Goal: Task Accomplishment & Management: Use online tool/utility

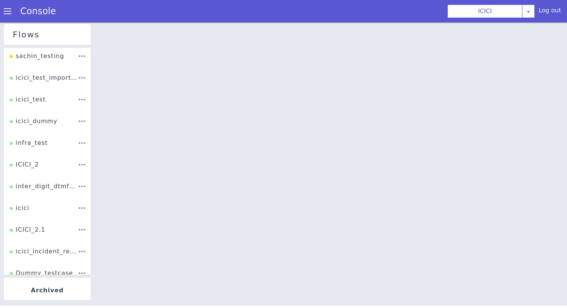
click at [31, 164] on div "ICICI_2" at bounding box center [24, 167] width 29 height 14
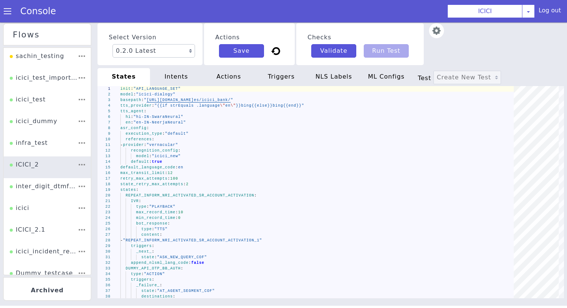
click at [173, 81] on div "intents" at bounding box center [176, 77] width 52 height 18
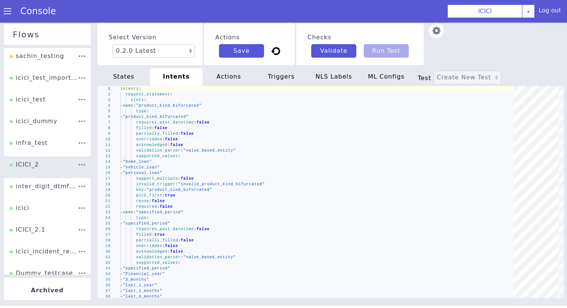
click at [139, 82] on div "states" at bounding box center [123, 77] width 52 height 18
type textarea "init: "API_LANGUAGE_SET" model: "icici-dialogy" basepath: "https://s3.ap-south-…"
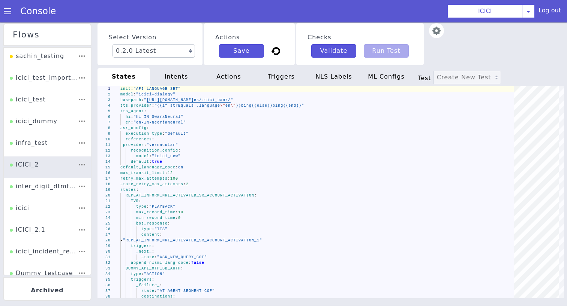
click at [230, 82] on div "actions" at bounding box center [228, 77] width 52 height 18
click at [8, 11] on span at bounding box center [7, 10] width 7 height 7
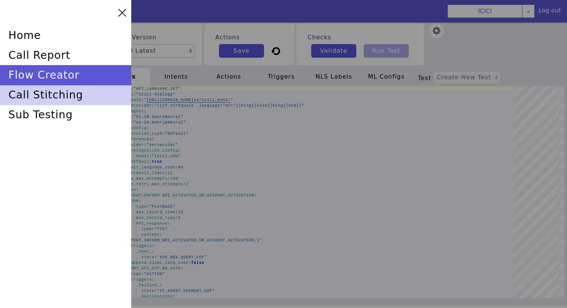
click at [59, 104] on div "call stitching" at bounding box center [65, 95] width 131 height 20
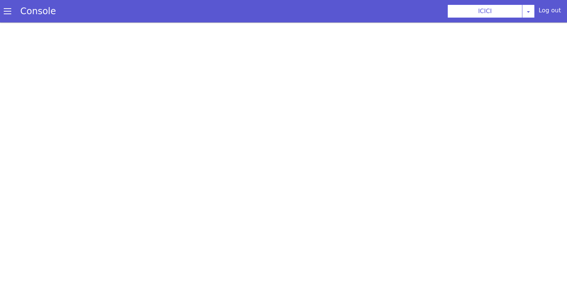
scroll to position [2, 0]
click at [8, 13] on span at bounding box center [7, 10] width 7 height 7
select select "hi"
select select "hi-IN-Wavenet-A"
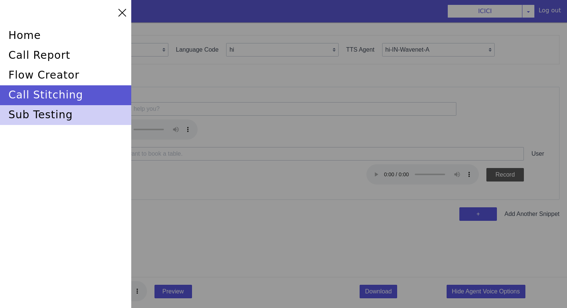
click at [44, 112] on div "sub testing" at bounding box center [65, 115] width 131 height 20
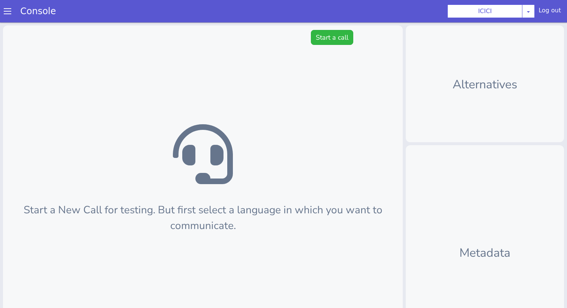
scroll to position [2, 0]
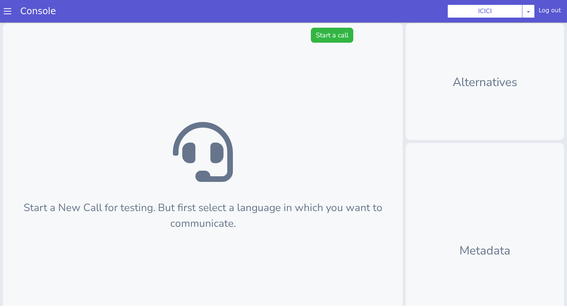
click at [6, 13] on span at bounding box center [7, 10] width 7 height 7
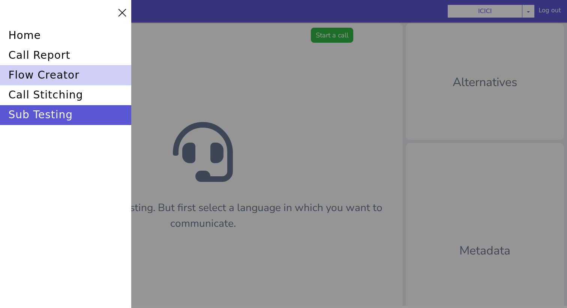
click at [37, 79] on div "flow creator" at bounding box center [65, 75] width 131 height 20
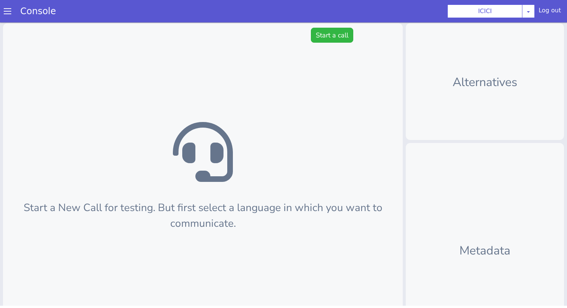
scroll to position [2, 0]
click at [4, 15] on span at bounding box center [7, 10] width 7 height 7
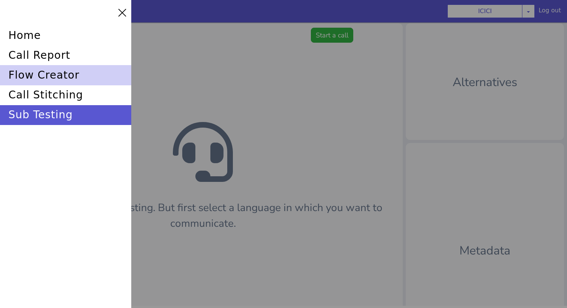
click at [40, 75] on div "flow creator" at bounding box center [65, 75] width 131 height 20
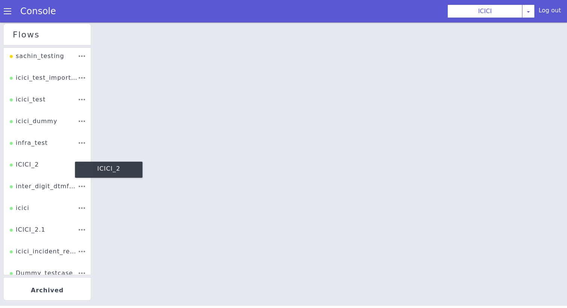
click at [29, 163] on div "ICICI_2" at bounding box center [24, 167] width 29 height 14
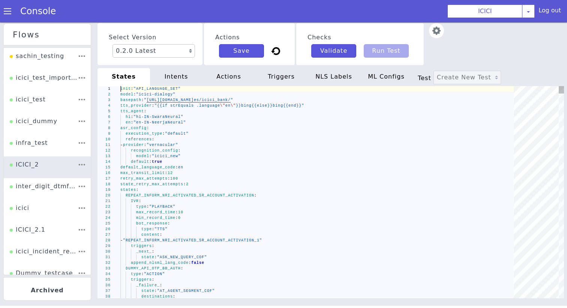
scroll to position [0, 26]
click at [204, 165] on div "default_language_code : en" at bounding box center [319, 168] width 398 height 6
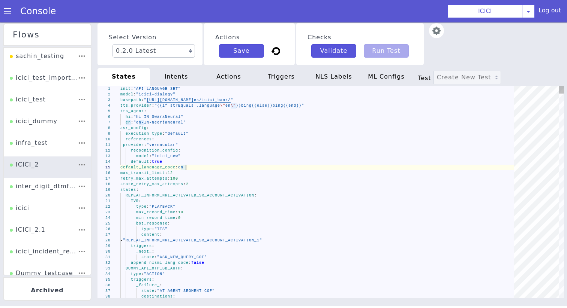
type textarea "init: "API_LANGUAGE_SET" model: "icici-dialogy" basepath: "https://s3.ap-south-…"
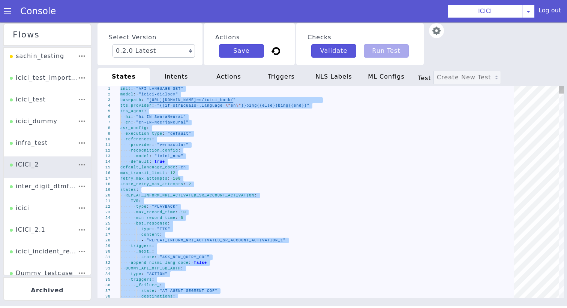
click at [180, 73] on div "intents" at bounding box center [176, 77] width 52 height 18
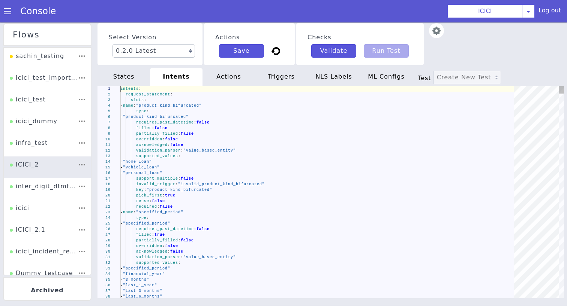
click at [181, 156] on div "supported_values :" at bounding box center [319, 157] width 398 height 6
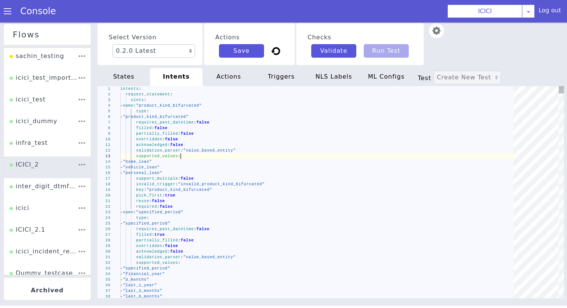
type textarea "intents: request_statement: slots: - name: "product_kind_bifurcated" type: - "p…"
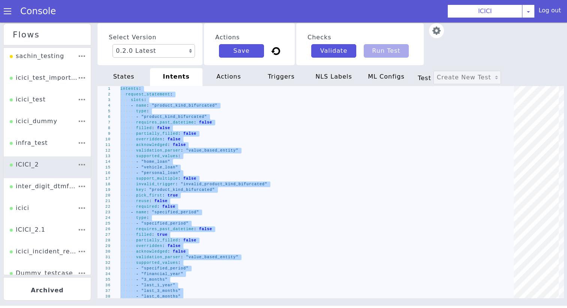
click at [237, 85] on div "actions" at bounding box center [228, 77] width 52 height 18
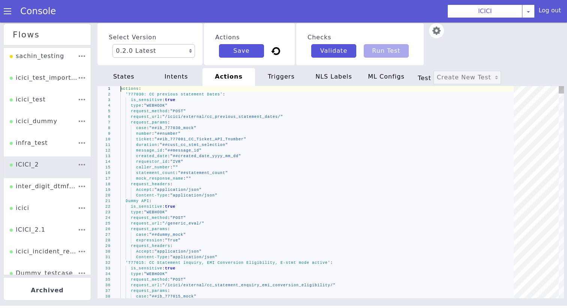
click at [213, 142] on div "duration : "##cust_cc_stmt_selection"" at bounding box center [319, 145] width 398 height 6
type textarea "actions: '777030: CC previous statement Dates': is_sensitive: true type: "WEBHO…"
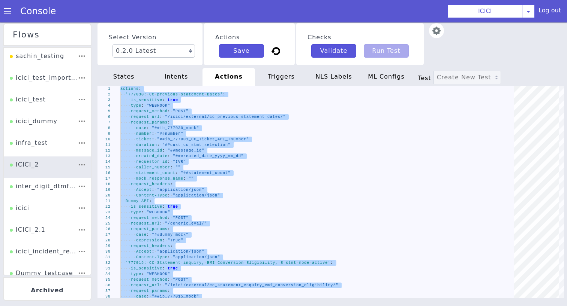
click at [281, 83] on div "triggers" at bounding box center [281, 77] width 52 height 18
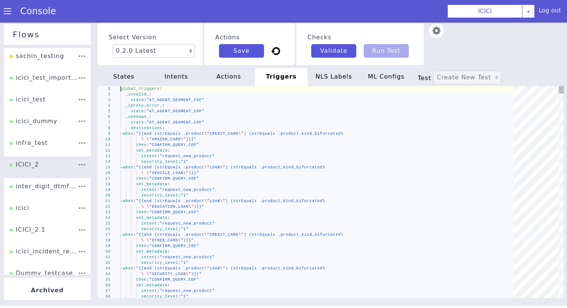
type textarea "global_triggers: _invalid_: state: "AT_AGENT_SEGMENT_COF" _iproxy_error_: state…"
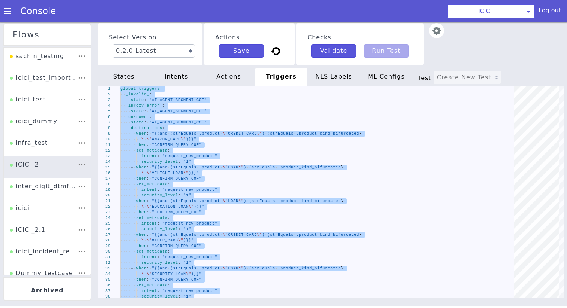
click at [345, 76] on div "NLS Labels" at bounding box center [333, 77] width 52 height 18
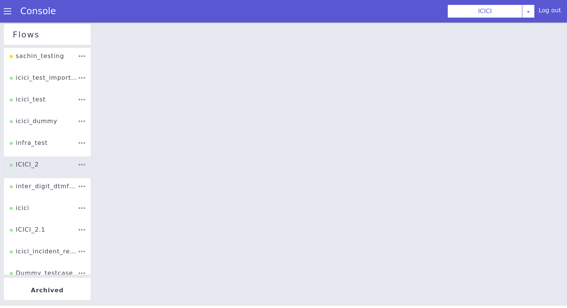
click at [295, 124] on div at bounding box center [330, 165] width 472 height 286
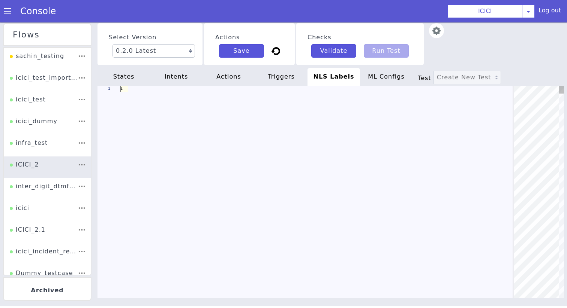
scroll to position [0, 68]
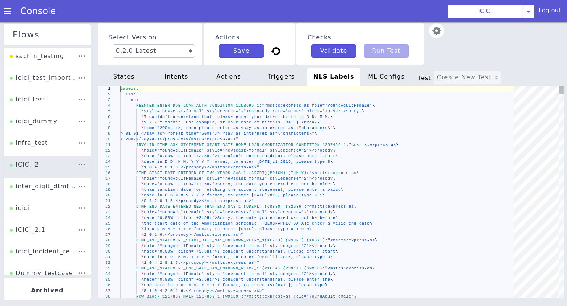
type textarea "labels: TTS: en: REENTER_ENTER_DOB_LOAN_AUTH_CONDITION_1298699_1: "<mstts:expre…"
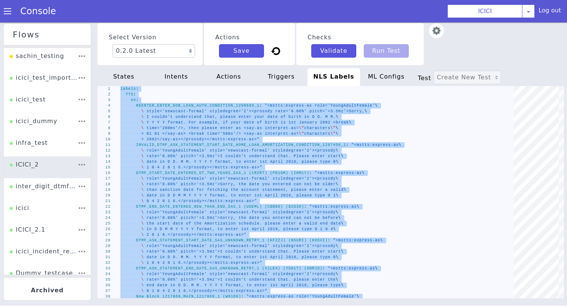
click at [7, 11] on span at bounding box center [7, 10] width 7 height 7
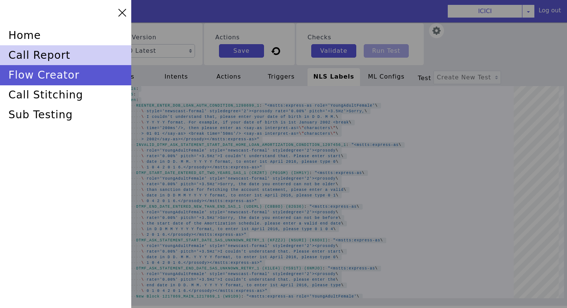
click at [39, 56] on div "call report" at bounding box center [65, 55] width 131 height 20
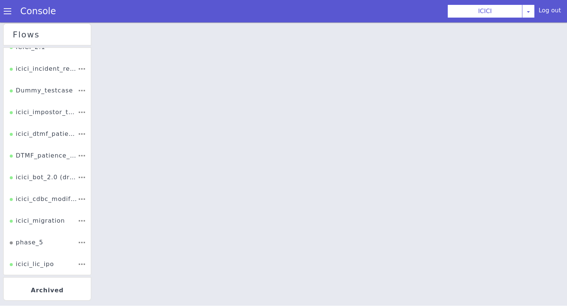
scroll to position [183, 0]
click at [50, 113] on div "icici_impostor_test" at bounding box center [45, 108] width 68 height 16
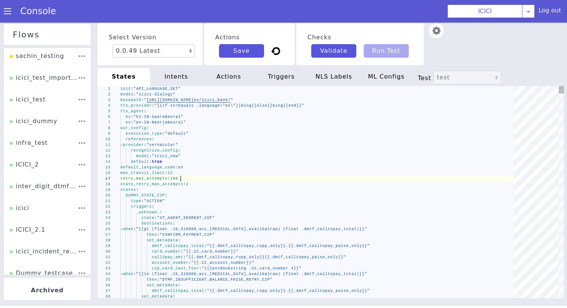
click at [197, 181] on div "retry_max_attempts : 100" at bounding box center [319, 181] width 398 height 30
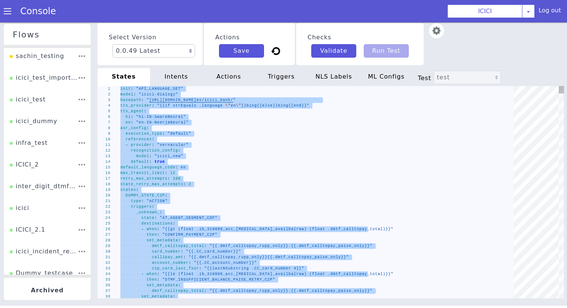
paste textarea "- "ib_931500_linkedacc_custid" - "ib_931500_linkedacc_accnum" - "ib_931500_link…"
type textarea "- "ib_931500_linkedacc_custid" - "ib_931500_linkedacc_accnum" - "ib_931500_link…"
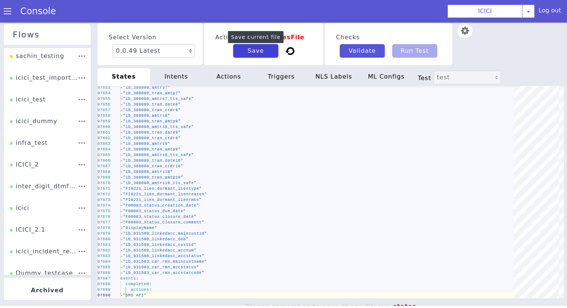
click at [235, 57] on button "Save" at bounding box center [255, 50] width 45 height 13
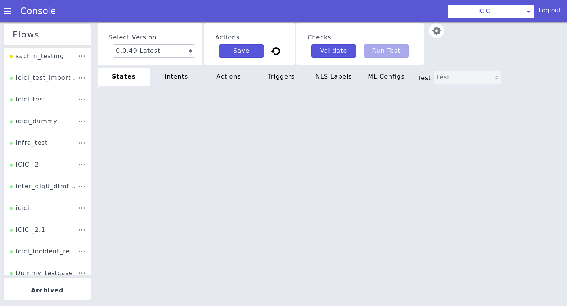
type textarea "- "ib_931500_linkedacc_custid" - "ib_931500_linkedacc_accnum" - "ib_931500_link…"
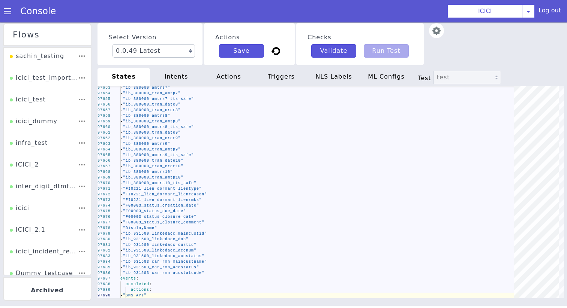
click at [187, 78] on div "intents" at bounding box center [178, 73] width 53 height 19
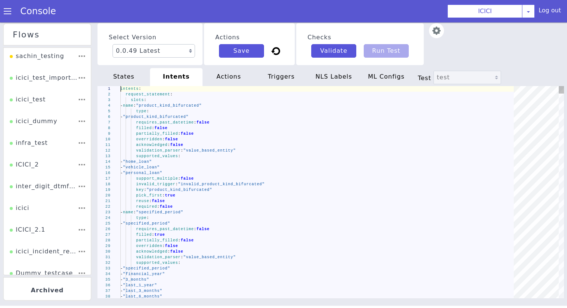
click at [182, 122] on span "false" at bounding box center [185, 118] width 14 height 7
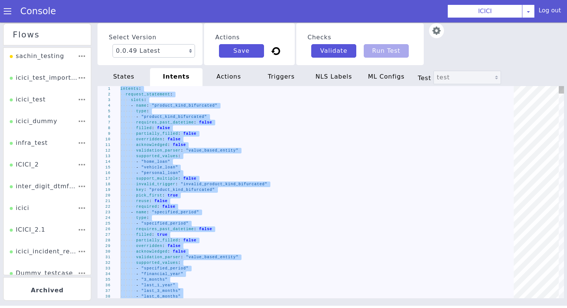
type textarea "security_level: "1" - when: "{{strEquals .product \"\"}}" then: "ASK_PRODUCT_KI…"
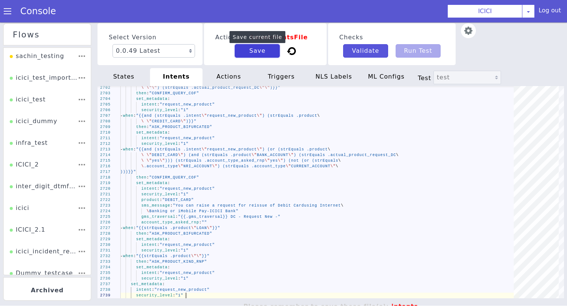
click at [268, 51] on button "Save" at bounding box center [257, 50] width 45 height 13
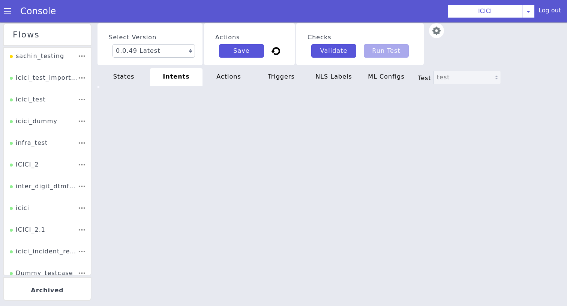
type textarea "security_level: "1" - when: "{{strEquals .product \"\"}}" then: "ASK_PRODUCT_KI…"
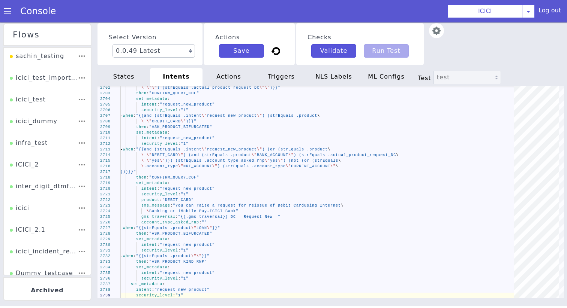
click at [250, 72] on div "actions" at bounding box center [253, 66] width 55 height 31
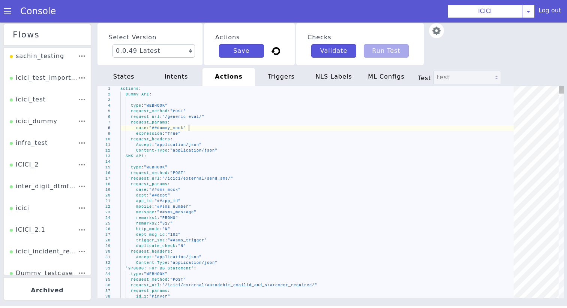
click at [214, 128] on div "case : "##dummy_mock"" at bounding box center [319, 129] width 398 height 6
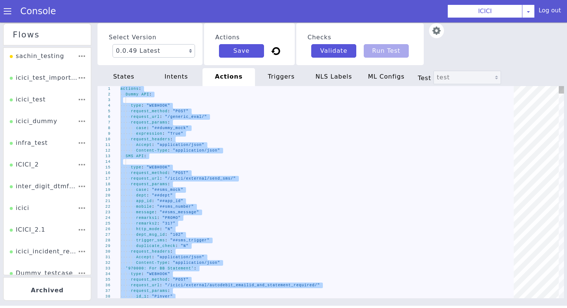
type textarea "request_params: key: "sliced_list" cards: "{{marshal .ib_931503_car_rmn_all_cre…"
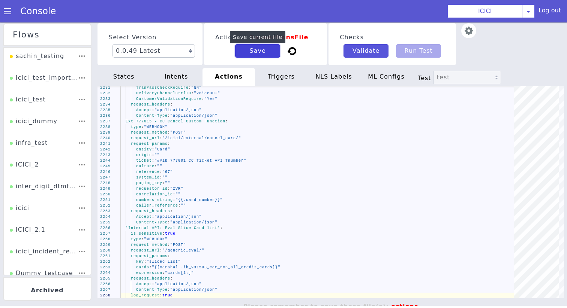
click at [264, 55] on button "Save" at bounding box center [257, 50] width 45 height 13
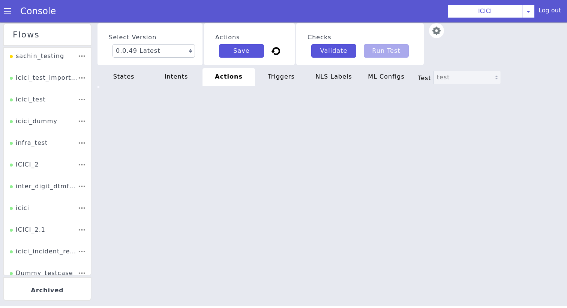
type textarea "request_params: key: "sliced_list" cards: "{{marshal .ib_931503_car_rmn_all_cre…"
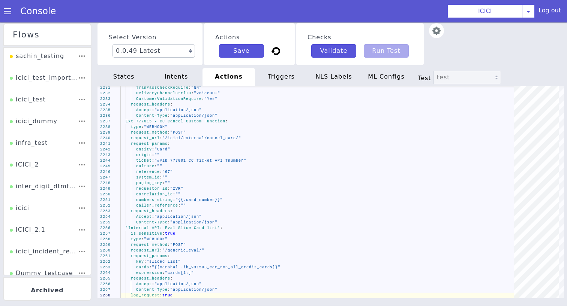
click at [293, 77] on div "triggers" at bounding box center [281, 77] width 52 height 18
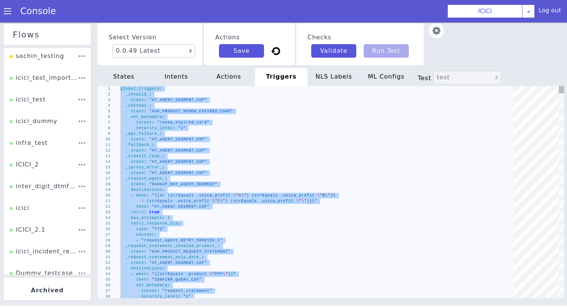
type textarea "intent: "request_new_product" security_level: "1""
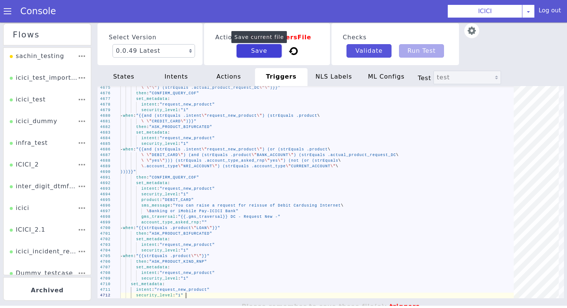
click at [253, 52] on button "Save" at bounding box center [258, 50] width 45 height 13
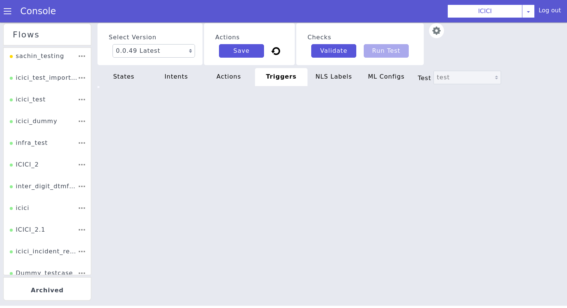
type textarea "intent: "request_new_product" security_level: "1""
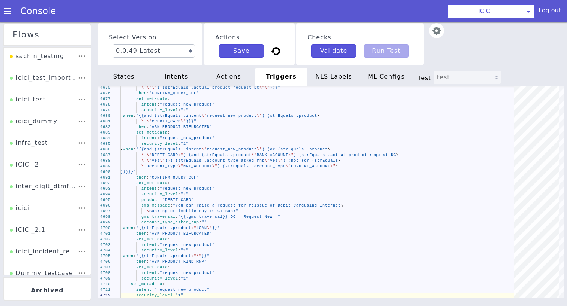
click at [359, 123] on div "NLS Labels" at bounding box center [382, 149] width 47 height 52
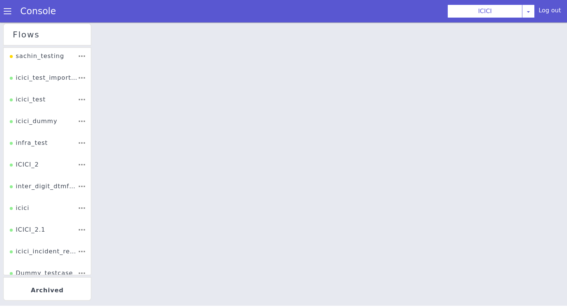
click at [272, 131] on div at bounding box center [331, 165] width 480 height 299
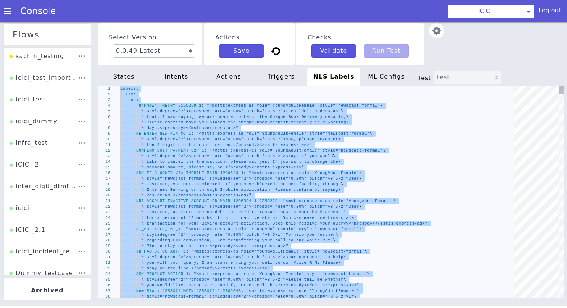
type textarea "\ digit account नंबर enter करें और उसके बाद हैश दबायें, या अपना 16 digit debit\…"
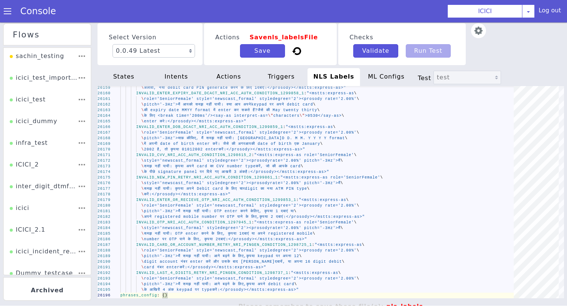
click at [263, 60] on div "Actions Save nls_labels File Save" at bounding box center [270, 44] width 133 height 42
click at [263, 57] on button "Save" at bounding box center [262, 50] width 45 height 13
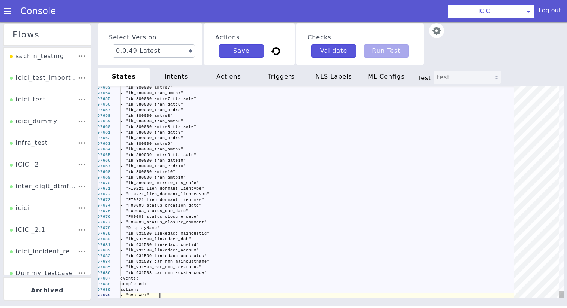
scroll to position [0, 39]
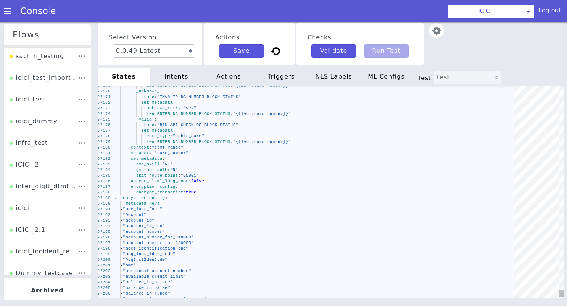
click at [116, 199] on div at bounding box center [116, 199] width 10 height 6
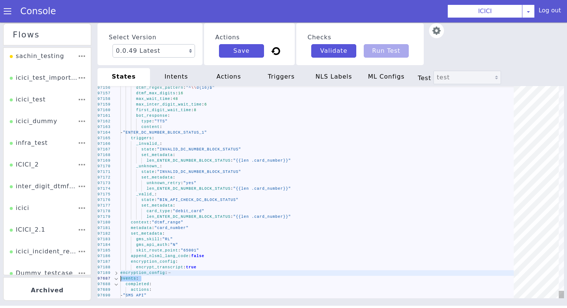
click at [120, 278] on div "97156 97157 97158 97159 97160 97161 97162 97163 97164 97165 97166 97167 97168 9…" at bounding box center [330, 192] width 466 height 213
click at [120, 278] on textarea "" - "FI0221_lien_dormant_lienreason" - "FI0221_lien_dormant_lienrmks" - "F00003…" at bounding box center [120, 279] width 0 height 6
click at [121, 279] on div at bounding box center [120, 279] width 1 height 6
drag, startPoint x: 121, startPoint y: 279, endPoint x: 120, endPoint y: 273, distance: 6.0
click at [120, 273] on div "97156 97157 97158 97159 97160 97161 97162 97163 97164 97165 97166 97167 97168 9…" at bounding box center [319, 199] width 512 height 378
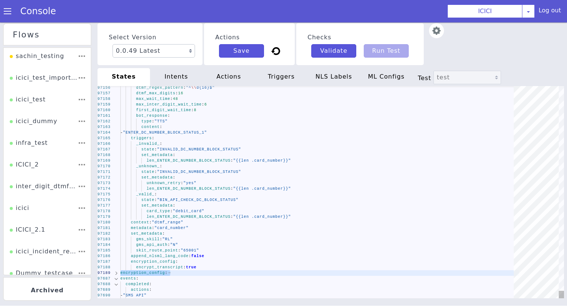
type textarea "metadata: "card_number" set_metadata: gms_skill: "RL" gms_api_auth: "N" skit_ro…"
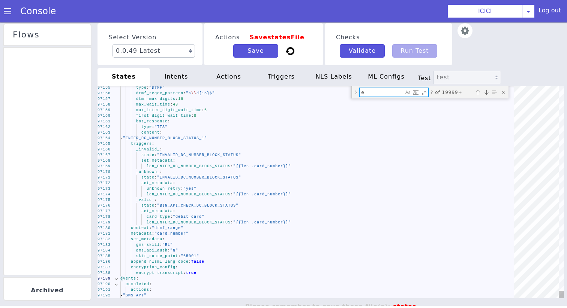
type textarea "en"
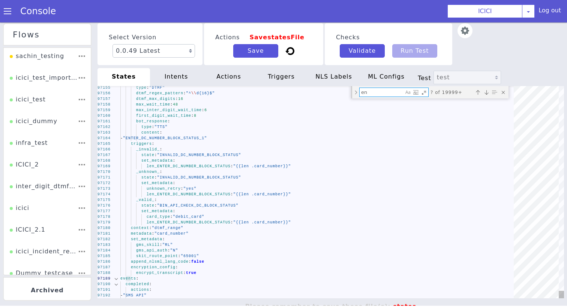
type textarea "init: "API_LANGUAGE_SET" model: "icici-dialogy" basepath: "https://s3.ap-south-…"
type textarea "enc"
type textarea "state: "AT_AGENT_SEGMENT_COF" _success_: state: "SMS_NRI_INACTIVE_TO_ACTIVE_NRI…"
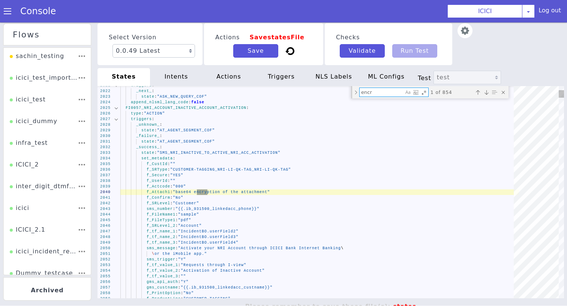
type textarea "encry"
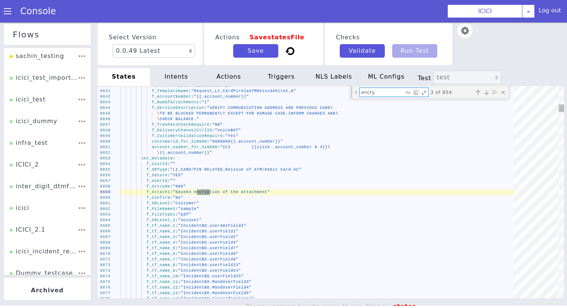
type textarea "set_metadata: gms_skill: "RL" gms_api_auth: "N" skit_route_point: "65039" _unkn…"
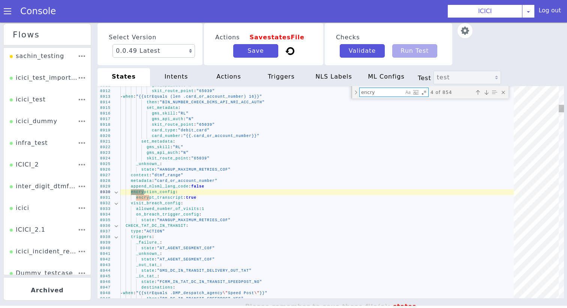
type textarea "encry"
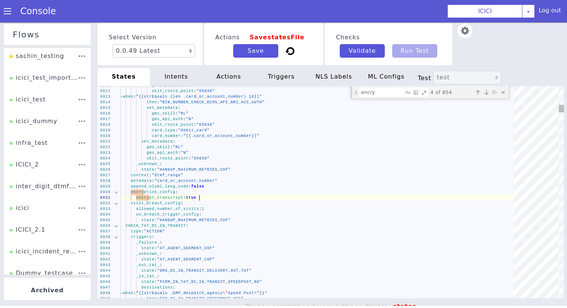
scroll to position [0, 0]
type textarea "set_metadata: gms_skill: "RL" gms_api_auth: "N" skit_route_point: "65039" _unkn…"
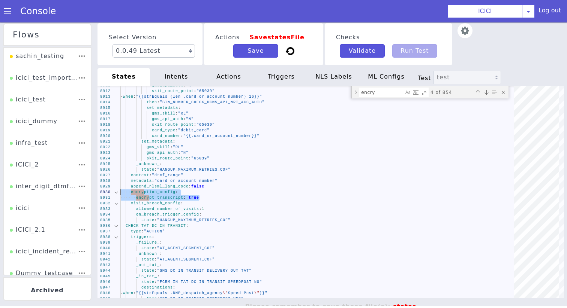
drag, startPoint x: 204, startPoint y: 199, endPoint x: 75, endPoint y: 191, distance: 129.9
click at [387, 94] on textarea "encry" at bounding box center [381, 92] width 44 height 9
paste textarea "encryption_config: encrypt_transcript: true"
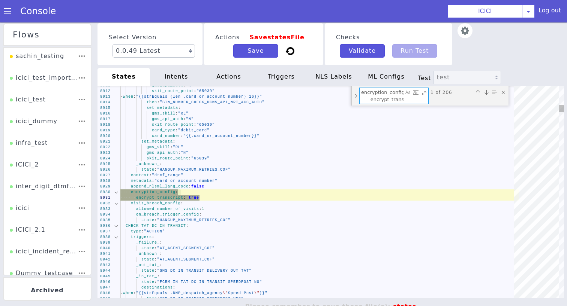
scroll to position [0, 19]
type textarea "encryption_config: encrypt_transcript: true"
click at [356, 94] on div "Toggle Replace mode" at bounding box center [355, 95] width 7 height 19
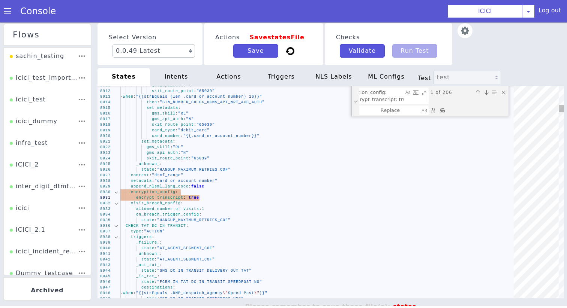
click at [442, 112] on div "Replace All (⌘Enter)" at bounding box center [441, 110] width 7 height 7
type textarea "set_metadata: gms_skill: "RL" gms_api_auth: "N" skit_route_point: "65039" _unkn…"
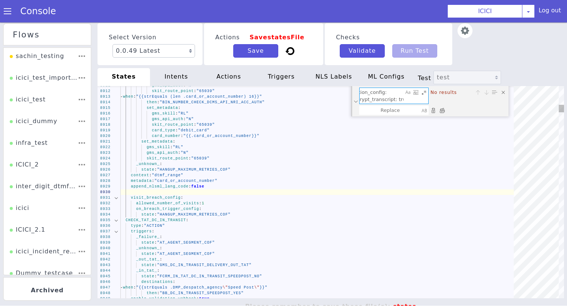
scroll to position [0, 0]
drag, startPoint x: 392, startPoint y: 93, endPoint x: 251, endPoint y: 93, distance: 140.9
click at [251, 93] on div "8911 8912 8913 8914 8915 8916 8917 8918 8919 8920 8921 8922 8923 8924 8925 8926…" at bounding box center [330, 192] width 466 height 213
type textarea "encrypt_transcript: true"
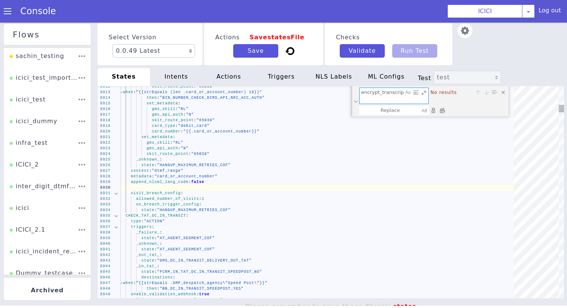
drag, startPoint x: 388, startPoint y: 102, endPoint x: 402, endPoint y: 106, distance: 15.1
click at [402, 106] on div "encrypt_transcript: true encrypt_transcript: true No results" at bounding box center [429, 101] width 157 height 30
drag, startPoint x: 389, startPoint y: 100, endPoint x: 427, endPoint y: 100, distance: 37.1
click at [427, 100] on div "encrypt_transcript: true encrypt_transcript: true" at bounding box center [393, 96] width 69 height 16
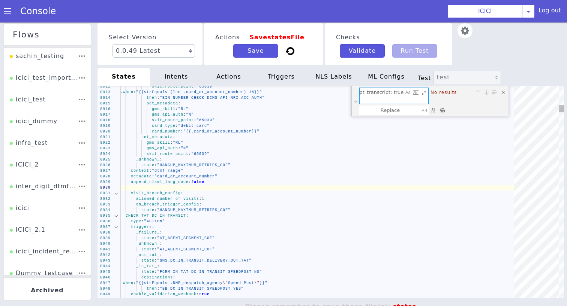
type textarea "state: "DC_DELIVERED_REPEATED_AGAIN" append_nlsml_lang_code: false encryption_c…"
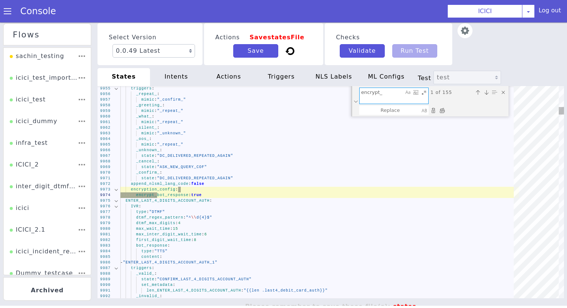
scroll to position [0, 0]
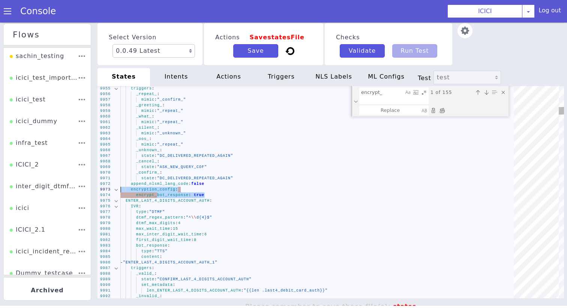
drag, startPoint x: 212, startPoint y: 194, endPoint x: 113, endPoint y: 188, distance: 99.1
click at [383, 95] on textarea "encrypt_" at bounding box center [389, 105] width 45 height 21
paste textarea "encryption_config: encrypt_bot_response: true"
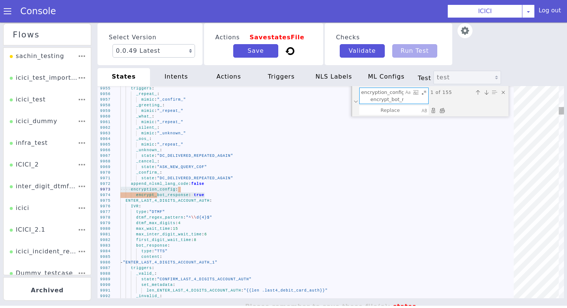
scroll to position [0, 29]
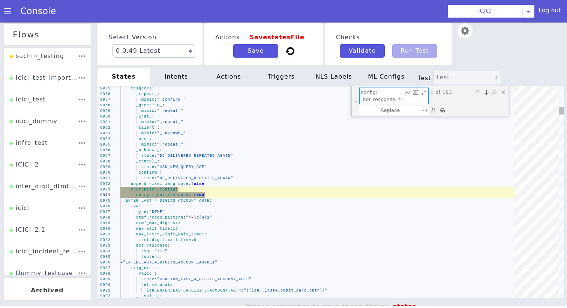
type textarea "encryption_config: encrypt_bot_response: true"
click at [443, 112] on div "Replace All (⌘Enter)" at bounding box center [441, 110] width 7 height 7
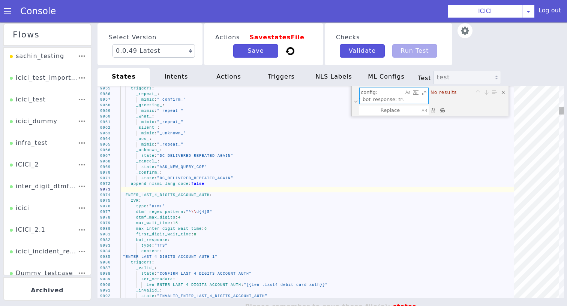
click at [389, 96] on textarea "encryption_config: encrypt_bot_response: true" at bounding box center [381, 96] width 44 height 16
drag, startPoint x: 389, startPoint y: 93, endPoint x: 294, endPoint y: 93, distance: 94.4
click at [294, 93] on div "9955 9956 9957 9958 9959 9960 9961 9962 9963 9964 9965 9966 9967 9968 9969 9970…" at bounding box center [330, 192] width 466 height 213
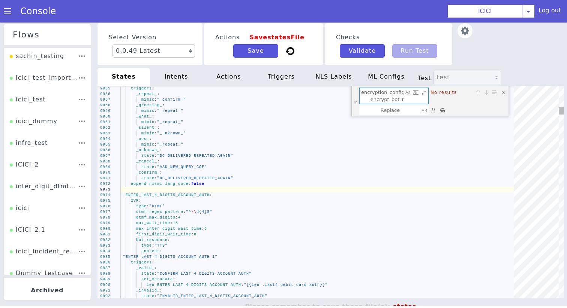
type textarea "- when: "{{ge (float .ib_310000_acc_bal_availbal_rupp_only) (float .dmtf_callto…"
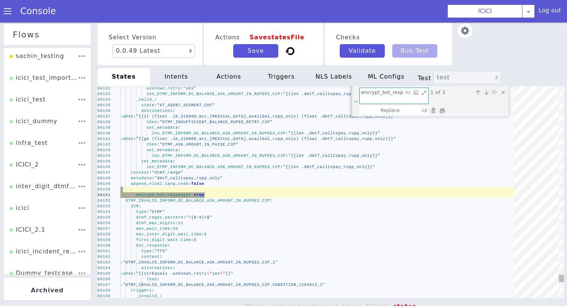
type textarea "encrypt_bot_response: true"
click at [442, 110] on div "Replace All (⌘Enter)" at bounding box center [441, 110] width 7 height 7
type textarea "- when: "{{ge (float .ib_310000_acc_bal_availbal_rupp_only) (float .dmtf_callto…"
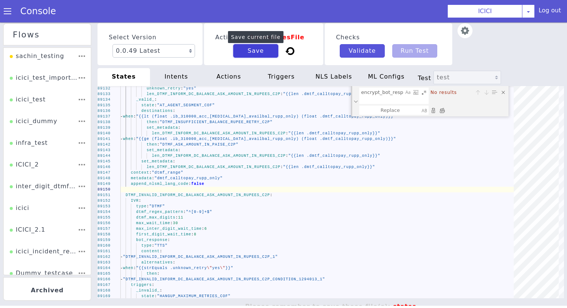
click at [237, 57] on button "Save" at bounding box center [255, 50] width 45 height 13
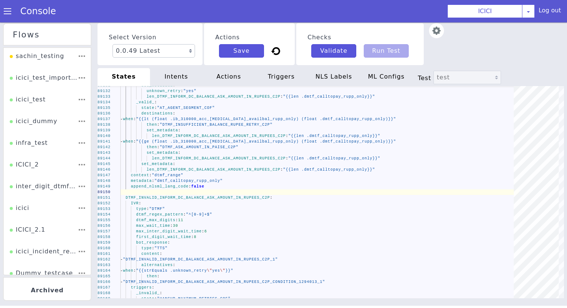
click at [226, 75] on div "actions" at bounding box center [228, 77] width 52 height 18
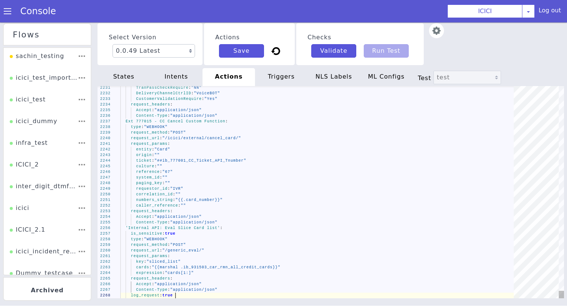
type textarea "request_params: entity: "Card" origin: "" ticket: "##ib_777001_CC_Ticket_API_Tn…"
click at [197, 141] on div "request_params :" at bounding box center [319, 144] width 398 height 6
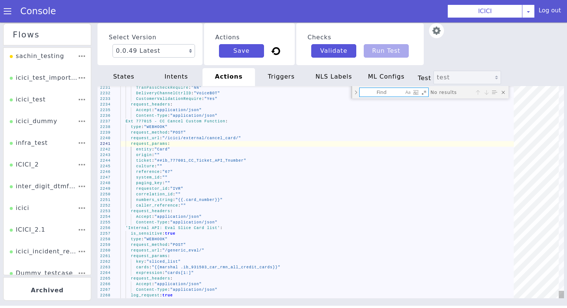
type textarea "i"
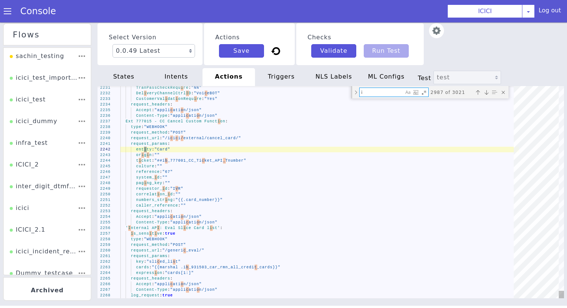
type textarea "numbers_string: "{{.card_number}}" caller_reference: "" request_headers: Accept…"
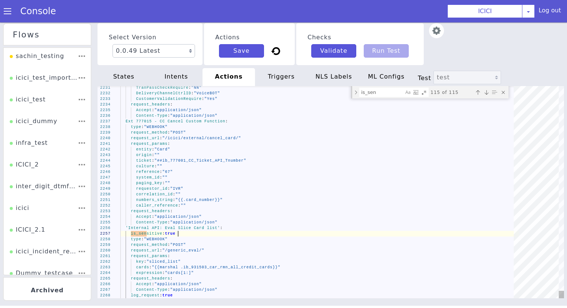
scroll to position [0, 0]
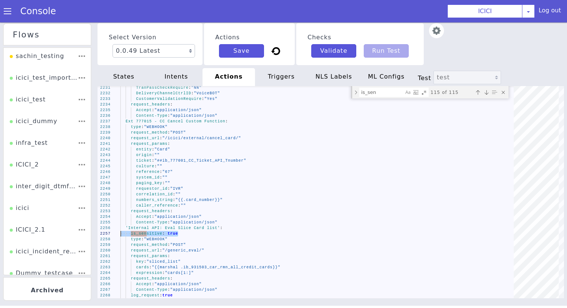
drag, startPoint x: 184, startPoint y: 236, endPoint x: 86, endPoint y: 236, distance: 97.8
click at [86, 236] on div "Flows sachin_testing icici_test_import_1 icici_test icici_dummy infra_test ICIC…" at bounding box center [283, 165] width 567 height 286
click at [387, 97] on div "is_sen is_sen 115 of 115" at bounding box center [429, 92] width 157 height 12
click at [380, 90] on textarea "is_sen" at bounding box center [381, 92] width 44 height 9
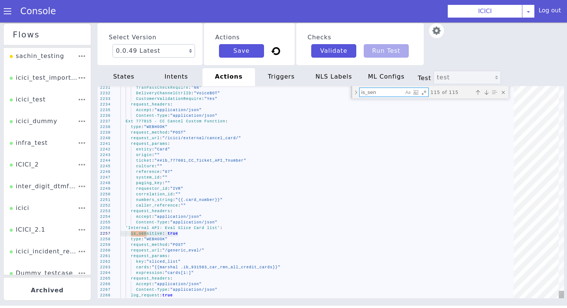
paste textarea "is_sensitive: true"
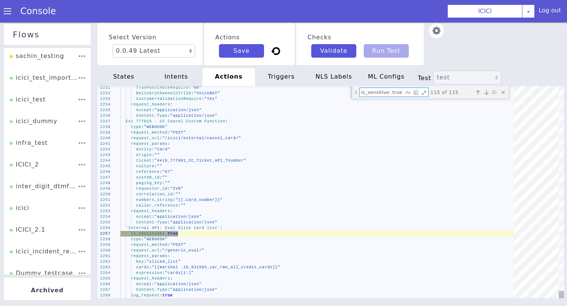
scroll to position [0, 1]
type textarea "is_sensitive: true"
click at [354, 93] on div "Toggle Replace mode" at bounding box center [355, 92] width 7 height 12
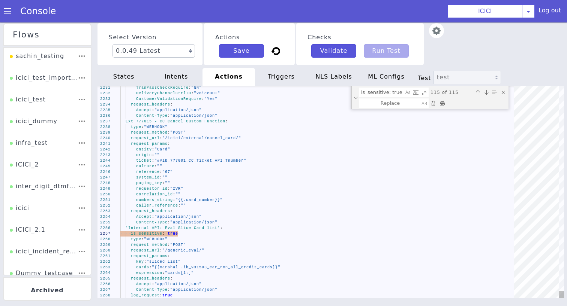
click at [444, 116] on div "Replace All (⌘Enter)" at bounding box center [448, 120] width 8 height 8
type textarea "numbers_string: "{{.card_number}}" caller_reference: "" request_headers: Accept…"
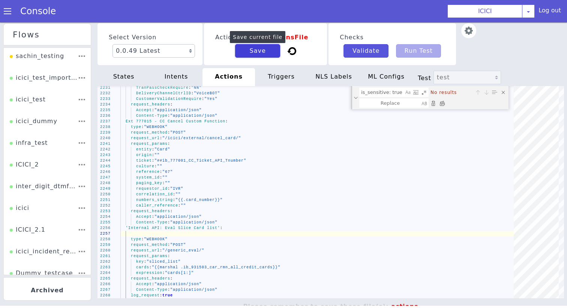
click at [272, 53] on button "Save" at bounding box center [257, 50] width 45 height 13
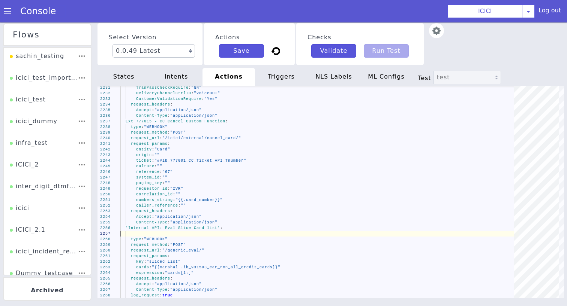
click at [19, 7] on link "Console" at bounding box center [38, 11] width 54 height 10
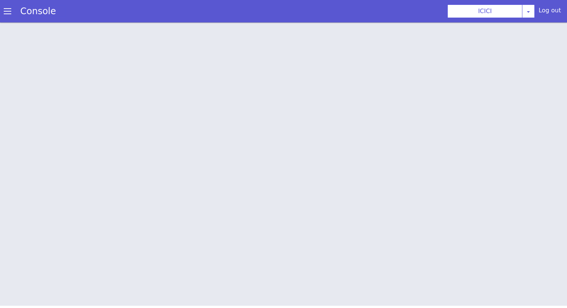
click at [15, 9] on link "Console" at bounding box center [38, 11] width 54 height 10
click at [9, 10] on span at bounding box center [7, 10] width 7 height 7
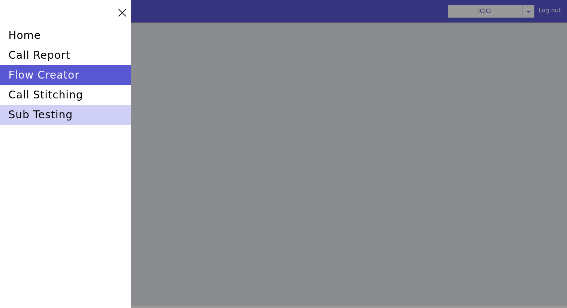
click at [51, 107] on div "sub testing" at bounding box center [65, 115] width 131 height 20
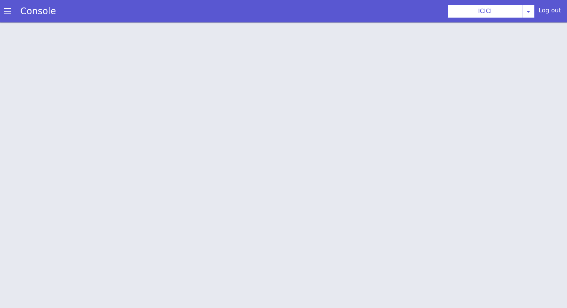
scroll to position [2, 0]
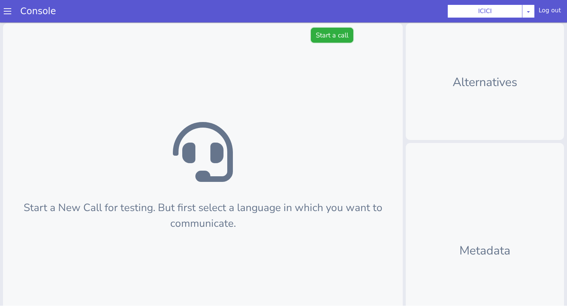
click at [331, 30] on button "Start a call" at bounding box center [332, 35] width 42 height 15
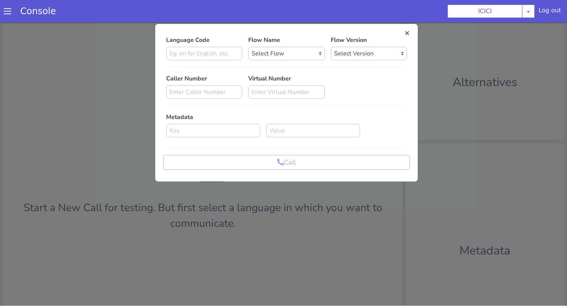
click at [189, 61] on div "Language Code Flow Name Select Flow sachin_testing icici_test_import_1 icici_te…" at bounding box center [286, 103] width 247 height 135
click at [194, 48] on input at bounding box center [204, 53] width 76 height 13
type input "en"
click at [297, 57] on select "Select Flow sachin_testing icici_test_import_1 icici_test icici_dummy infra_tes…" at bounding box center [286, 53] width 76 height 13
select select "b03a4faf-32c3-4c7e-b817-7f3662e43ade"
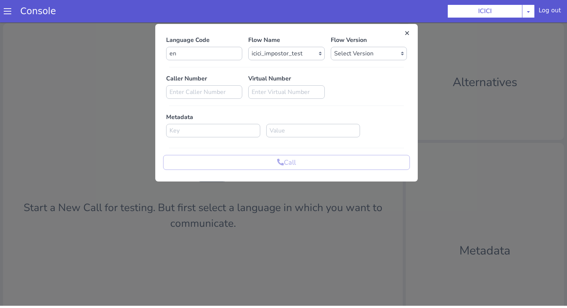
click at [358, 43] on p "Flow Version" at bounding box center [369, 40] width 76 height 9
click at [358, 52] on select "Select Version 0.0.49 0.0.48 0.0.47 0.0.46 0.0.45 0.0.44 0.0.43 0.0.42 0.0.41 0…" at bounding box center [369, 53] width 76 height 13
select select "0.0.49"
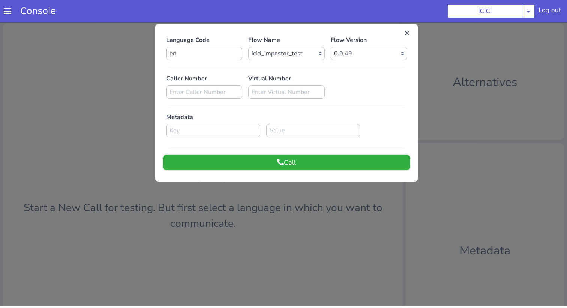
click at [330, 164] on button "Call" at bounding box center [286, 162] width 247 height 15
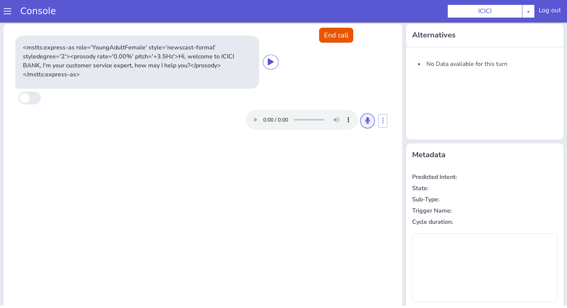
click at [364, 121] on button at bounding box center [367, 121] width 14 height 15
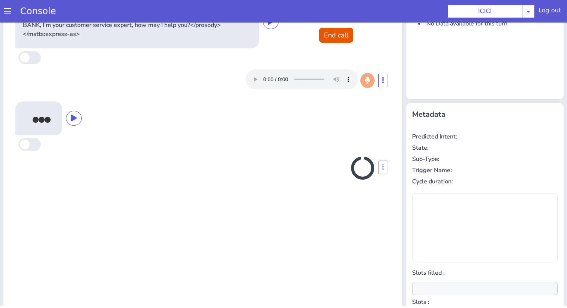
scroll to position [74, 0]
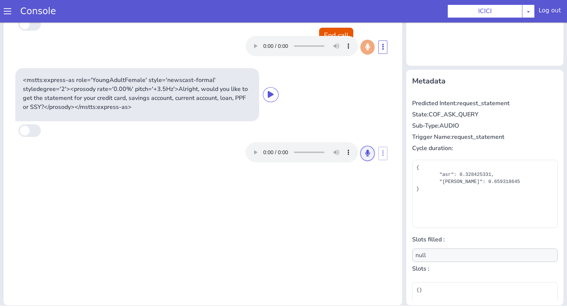
click at [370, 155] on button at bounding box center [367, 153] width 14 height 15
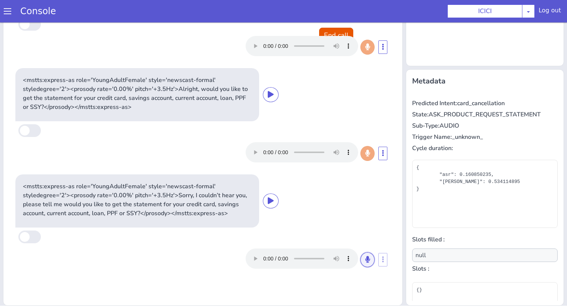
click at [367, 262] on icon at bounding box center [367, 259] width 4 height 7
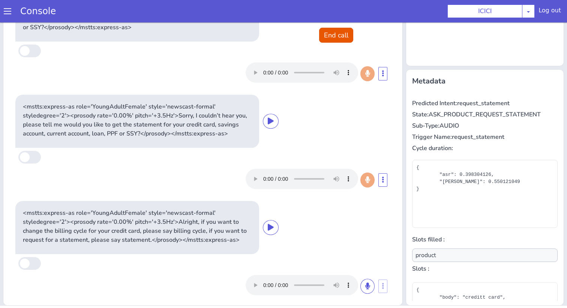
scroll to position [85, 0]
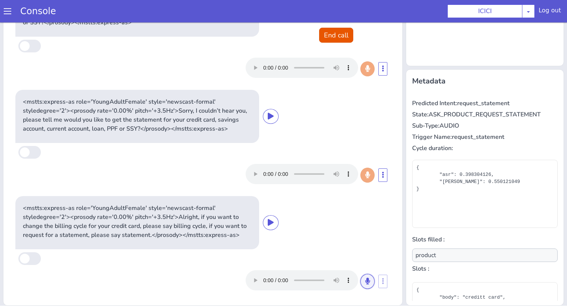
click at [366, 283] on icon at bounding box center [367, 281] width 4 height 7
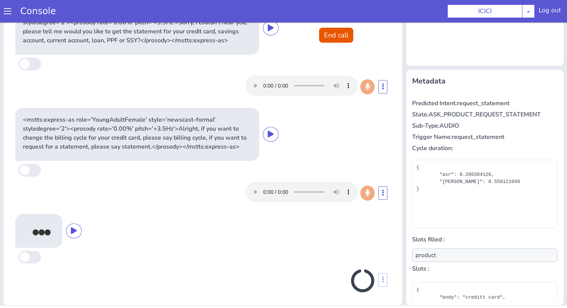
scroll to position [175, 0]
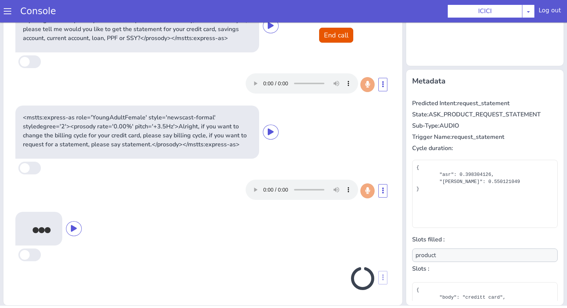
type input "null"
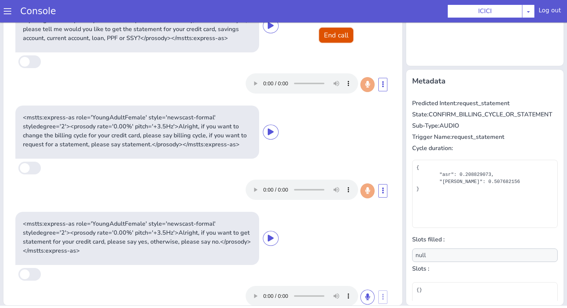
click at [333, 34] on button "End call" at bounding box center [336, 35] width 34 height 15
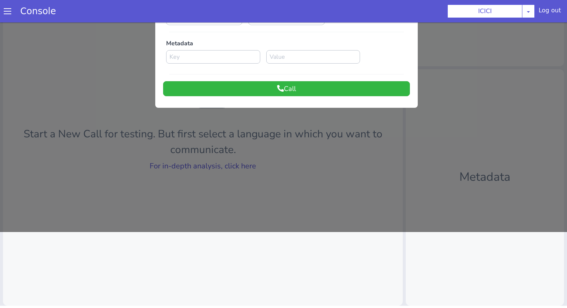
click at [249, 162] on div at bounding box center [283, 89] width 567 height 286
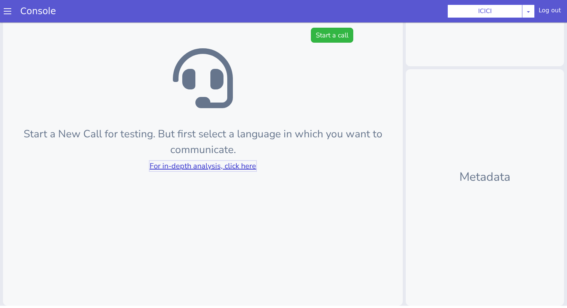
click at [249, 162] on link "For in-depth analysis, click here" at bounding box center [203, 166] width 106 height 10
click at [346, 34] on button "Start a call" at bounding box center [332, 35] width 42 height 15
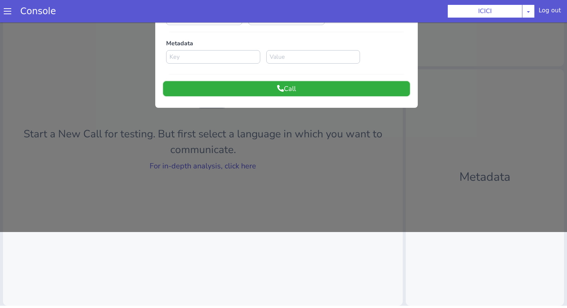
click at [275, 88] on button "Call" at bounding box center [286, 88] width 247 height 15
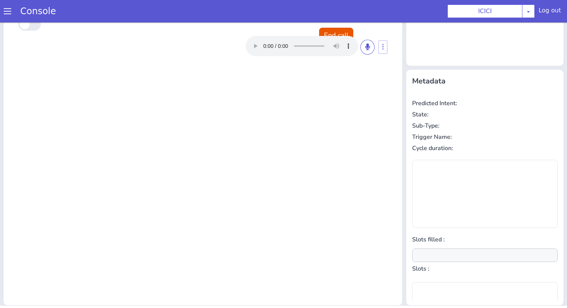
scroll to position [0, 0]
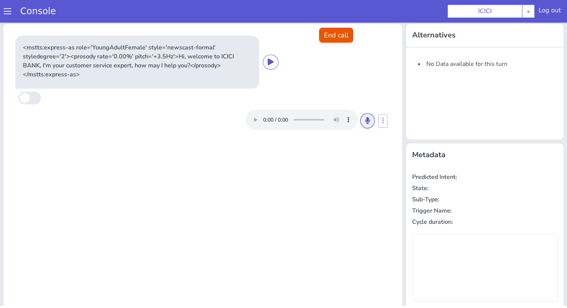
click at [371, 123] on button at bounding box center [367, 121] width 14 height 15
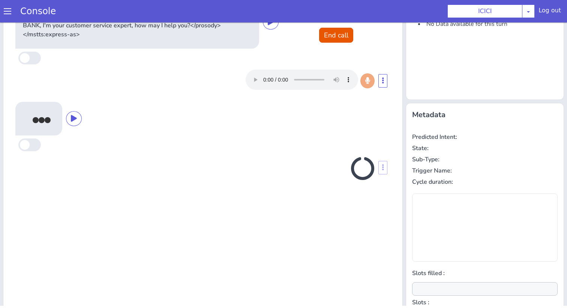
scroll to position [74, 0]
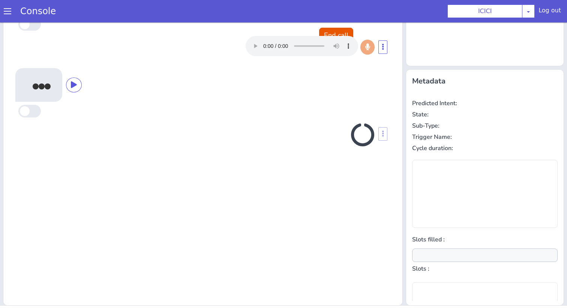
type input "null"
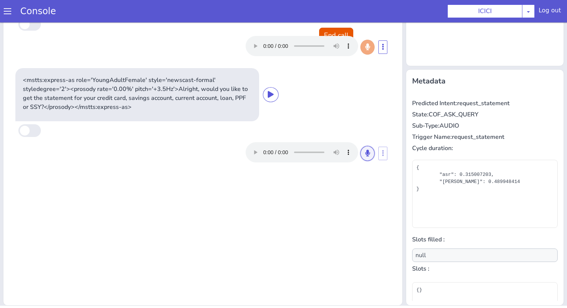
click at [363, 152] on button at bounding box center [367, 153] width 14 height 15
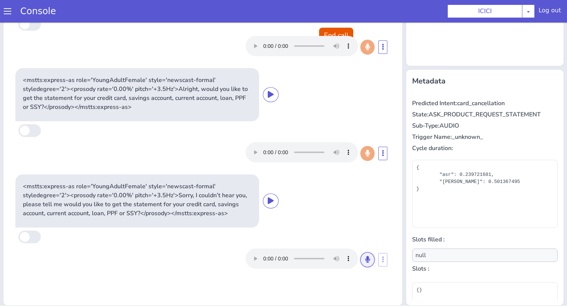
click at [370, 260] on button at bounding box center [367, 260] width 14 height 15
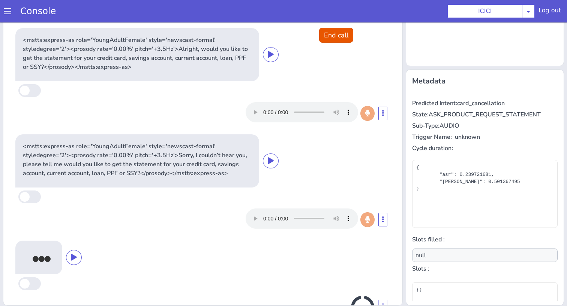
scroll to position [69, 0]
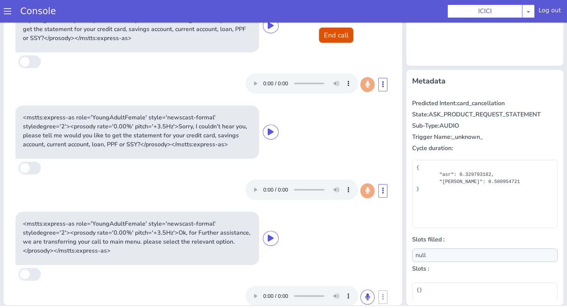
click at [342, 34] on button "End call" at bounding box center [336, 35] width 34 height 15
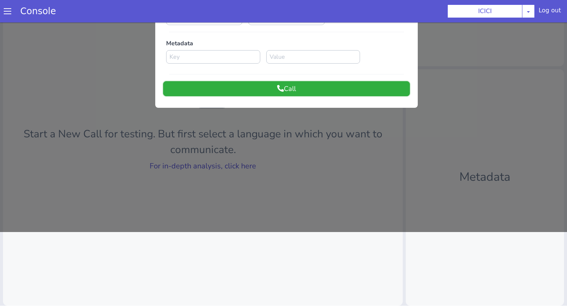
click at [277, 94] on button "Call" at bounding box center [286, 88] width 247 height 15
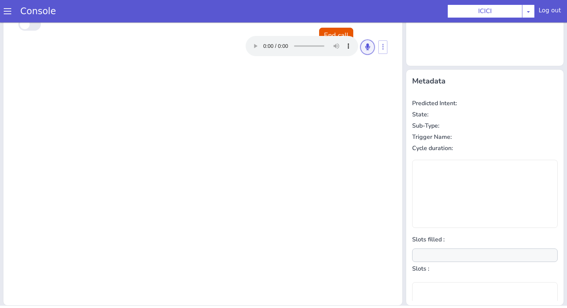
click at [364, 46] on button at bounding box center [367, 47] width 14 height 15
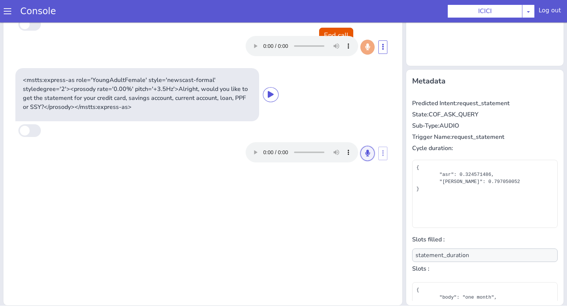
click at [365, 156] on icon at bounding box center [367, 153] width 4 height 7
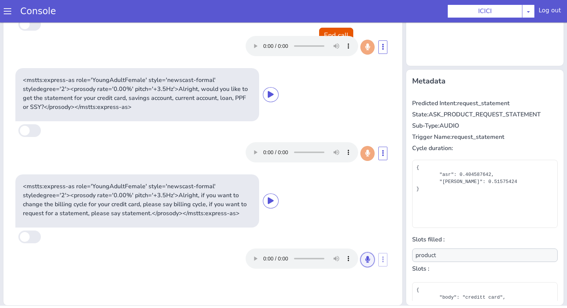
click at [366, 262] on icon at bounding box center [367, 259] width 4 height 7
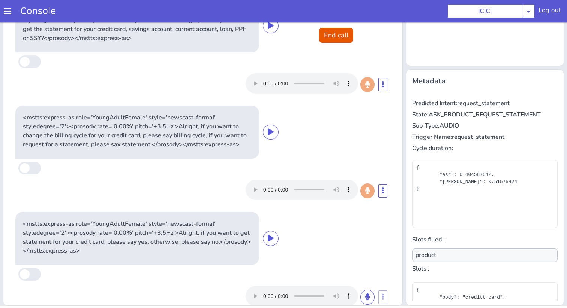
type input "null"
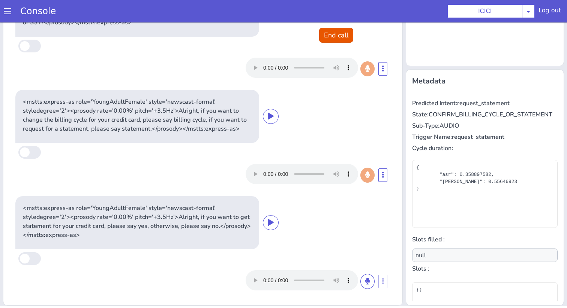
click at [340, 27] on div "<mstts:express-as role='YoungAdultFemale' style='newscast-formal' styledegree='…" at bounding box center [202, 10] width 375 height 53
click at [341, 33] on button "End call" at bounding box center [336, 35] width 34 height 15
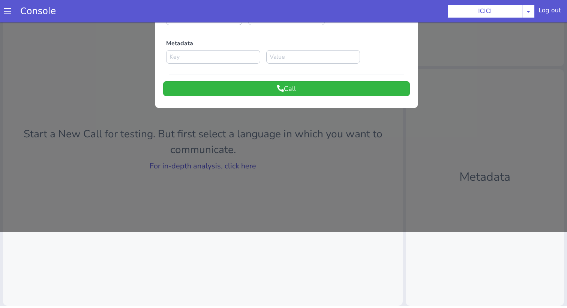
click at [248, 163] on div at bounding box center [283, 89] width 567 height 286
click at [248, 163] on link "For in-depth analysis, click here" at bounding box center [203, 166] width 106 height 10
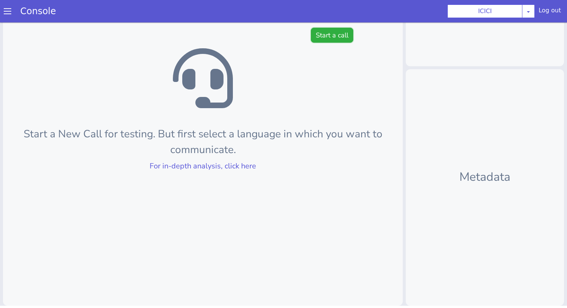
click at [338, 33] on button "Start a call" at bounding box center [332, 35] width 42 height 15
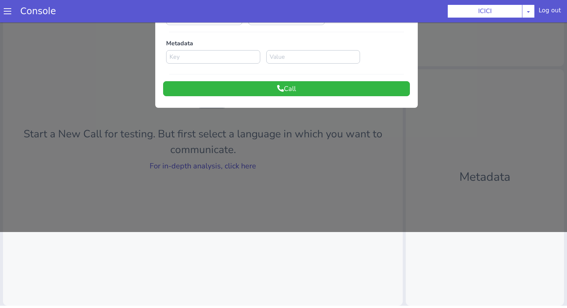
scroll to position [0, 0]
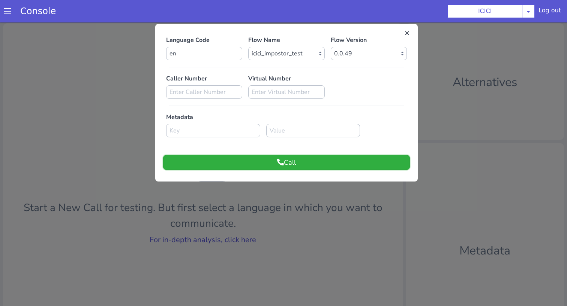
click at [255, 162] on button "Call" at bounding box center [286, 162] width 247 height 15
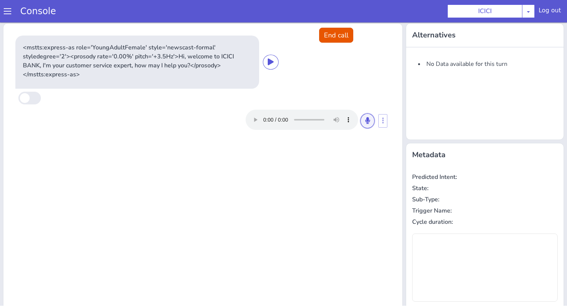
click at [368, 114] on button at bounding box center [367, 121] width 14 height 15
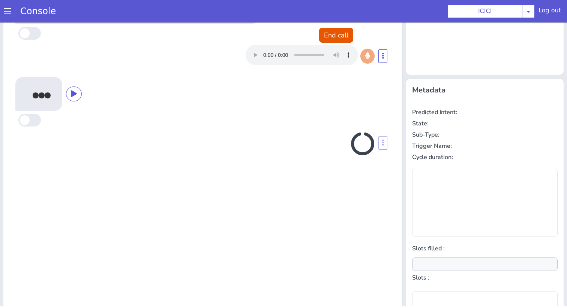
scroll to position [74, 0]
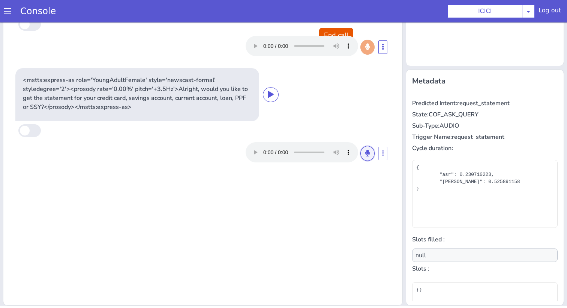
click at [362, 156] on button at bounding box center [367, 153] width 14 height 15
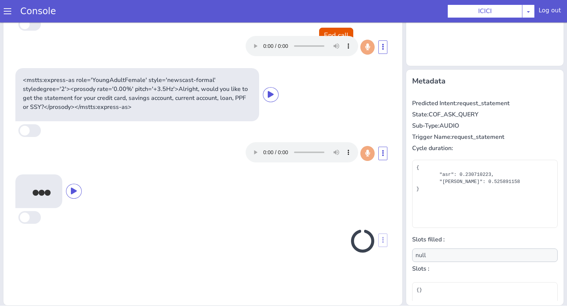
type input "product"
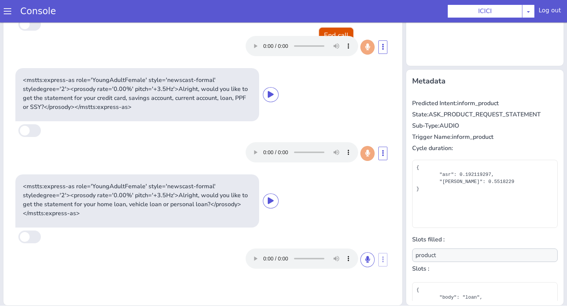
click at [333, 33] on button "End call" at bounding box center [336, 35] width 34 height 15
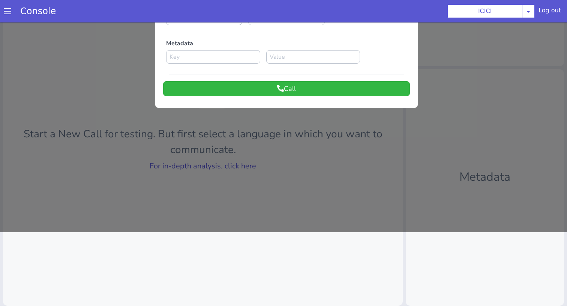
click at [246, 165] on div at bounding box center [283, 89] width 567 height 286
click at [246, 165] on link "For in-depth analysis, click here" at bounding box center [203, 166] width 106 height 10
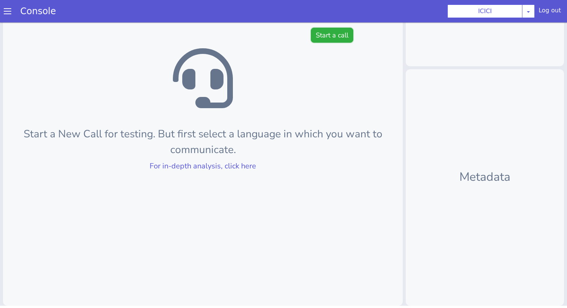
click at [331, 31] on button "Start a call" at bounding box center [332, 35] width 42 height 15
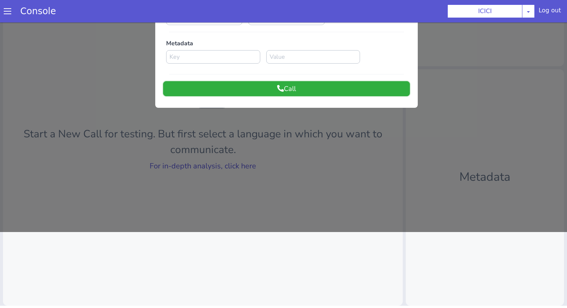
click at [300, 88] on button "Call" at bounding box center [286, 88] width 247 height 15
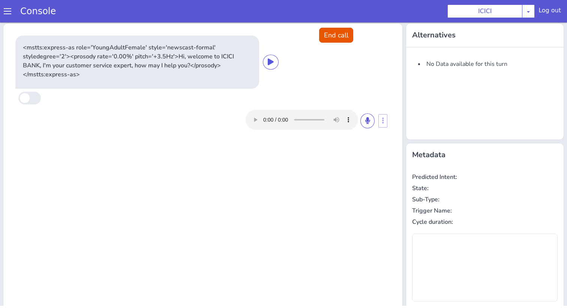
scroll to position [0, 0]
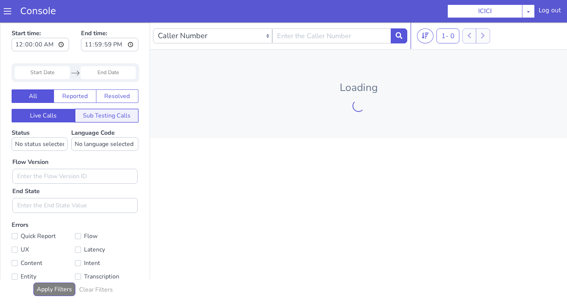
click at [96, 116] on button "Sub Testing Calls" at bounding box center [107, 115] width 64 height 13
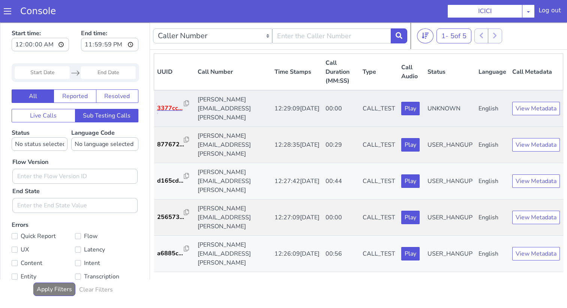
click at [170, 104] on p "3377cc..." at bounding box center [170, 108] width 27 height 9
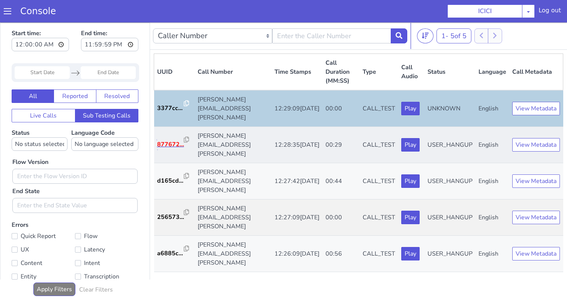
click at [167, 140] on p "877672..." at bounding box center [170, 144] width 27 height 9
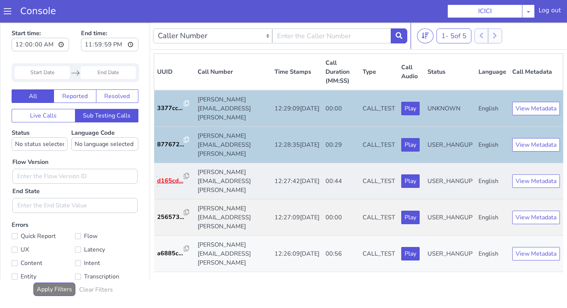
click at [175, 177] on p "d165cd..." at bounding box center [170, 181] width 27 height 9
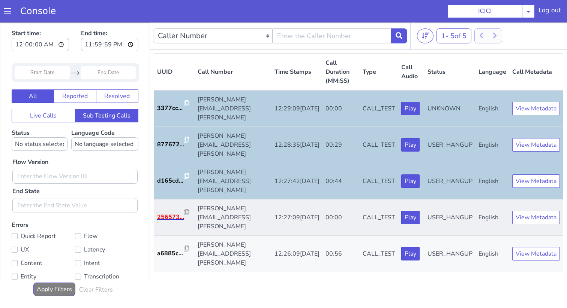
click at [174, 213] on p "256573..." at bounding box center [170, 217] width 27 height 9
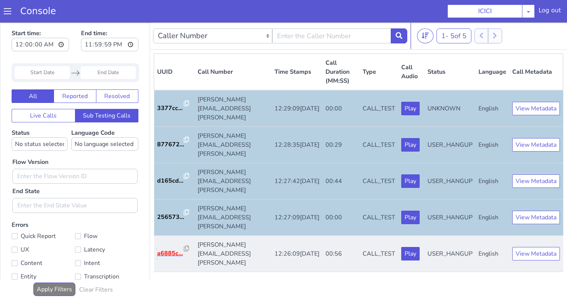
click at [167, 249] on p "a6885c..." at bounding box center [170, 253] width 27 height 9
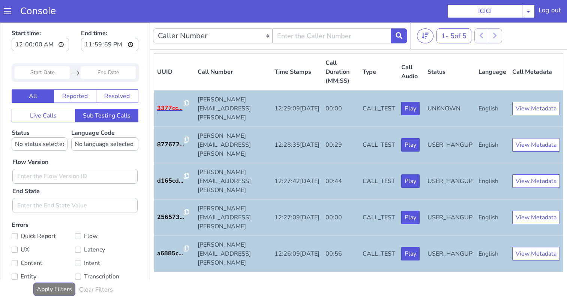
click at [167, 104] on p "3377cc..." at bounding box center [170, 108] width 27 height 9
click at [165, 140] on p "877672..." at bounding box center [170, 144] width 27 height 9
click at [162, 163] on td "d165cd..." at bounding box center [174, 181] width 40 height 36
click at [165, 177] on p "d165cd..." at bounding box center [170, 181] width 27 height 9
click at [166, 213] on p "256573..." at bounding box center [170, 217] width 27 height 9
